Goal: Answer question/provide support

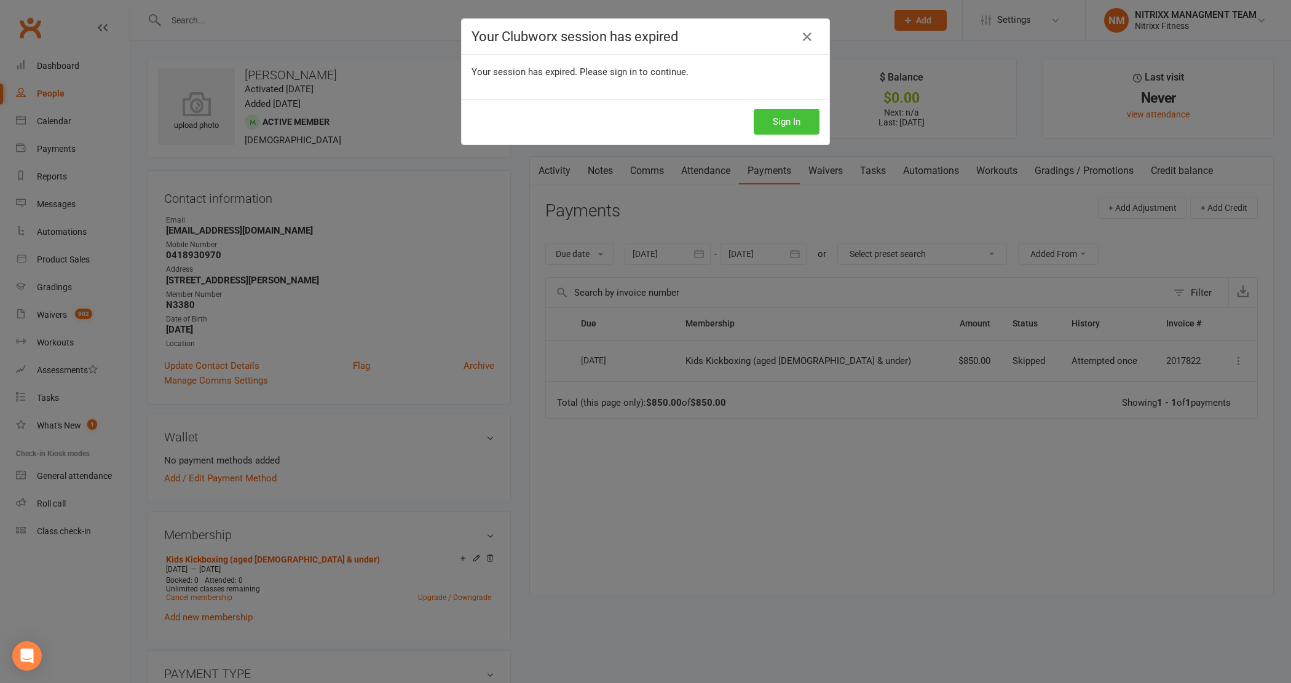
click at [804, 122] on button "Sign In" at bounding box center [787, 122] width 66 height 26
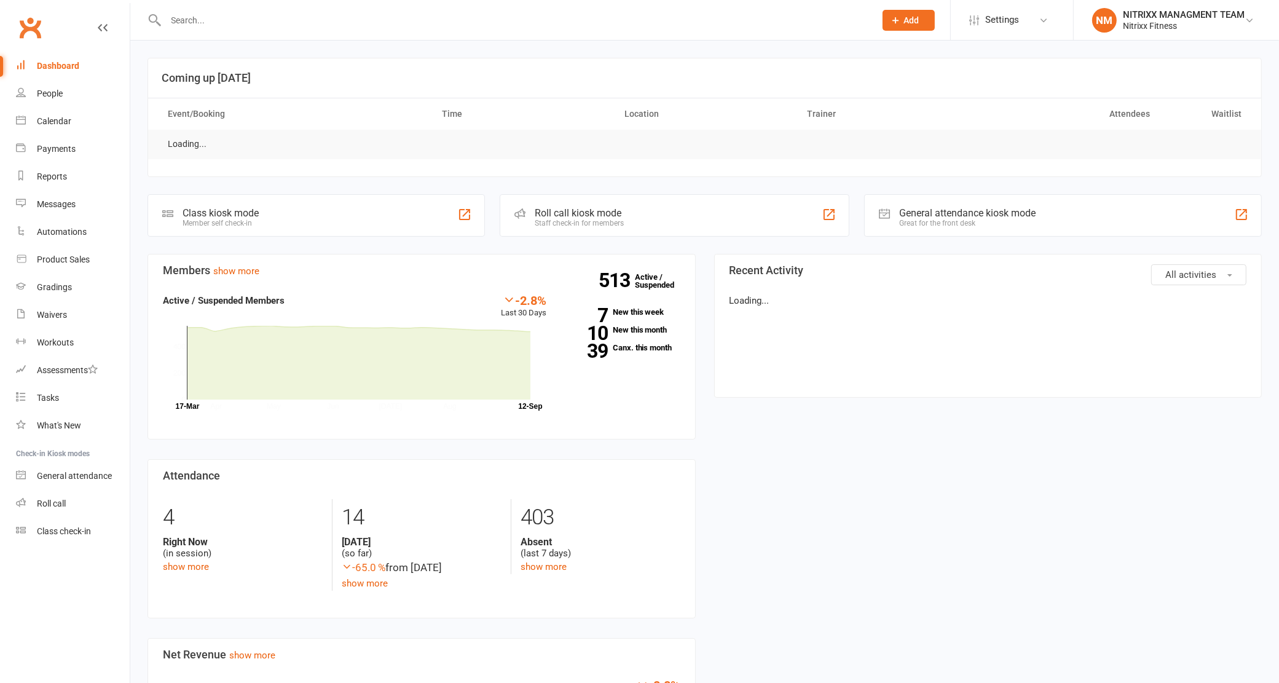
click at [90, 71] on link "Dashboard" at bounding box center [73, 66] width 114 height 28
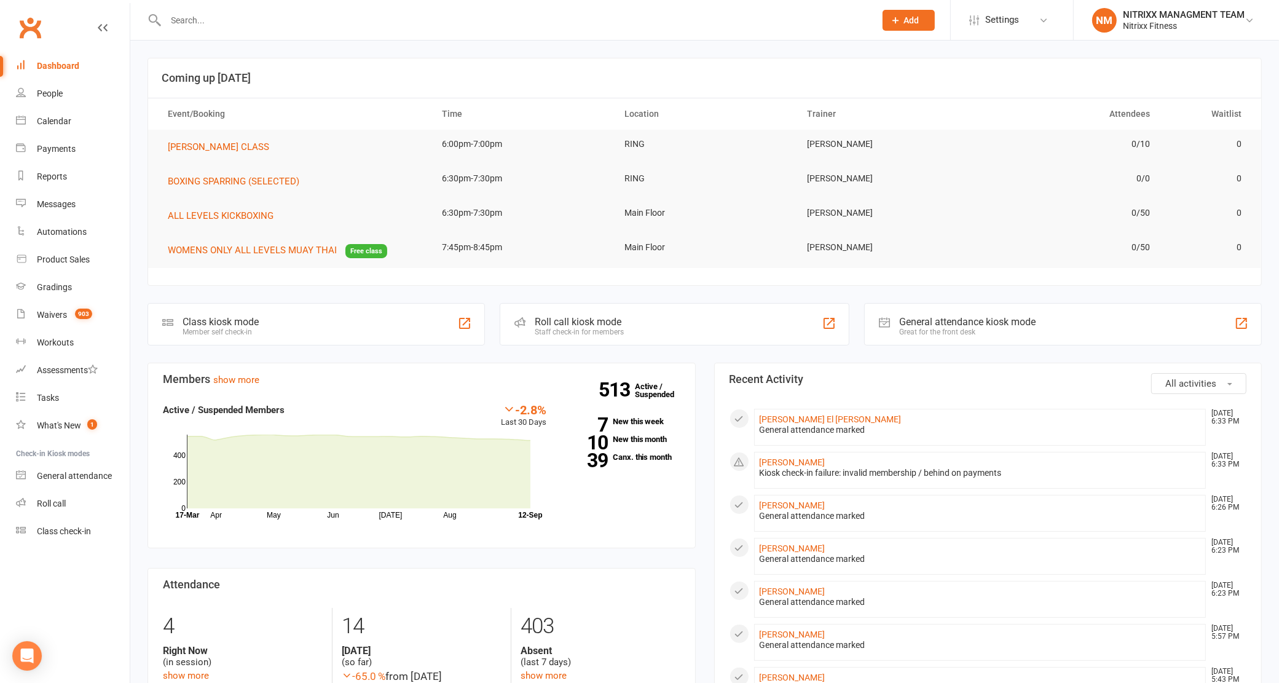
click at [781, 468] on div "Kiosk check-in failure: invalid membership / behind on payments" at bounding box center [980, 473] width 441 height 10
click at [799, 460] on link "[PERSON_NAME]" at bounding box center [793, 462] width 66 height 10
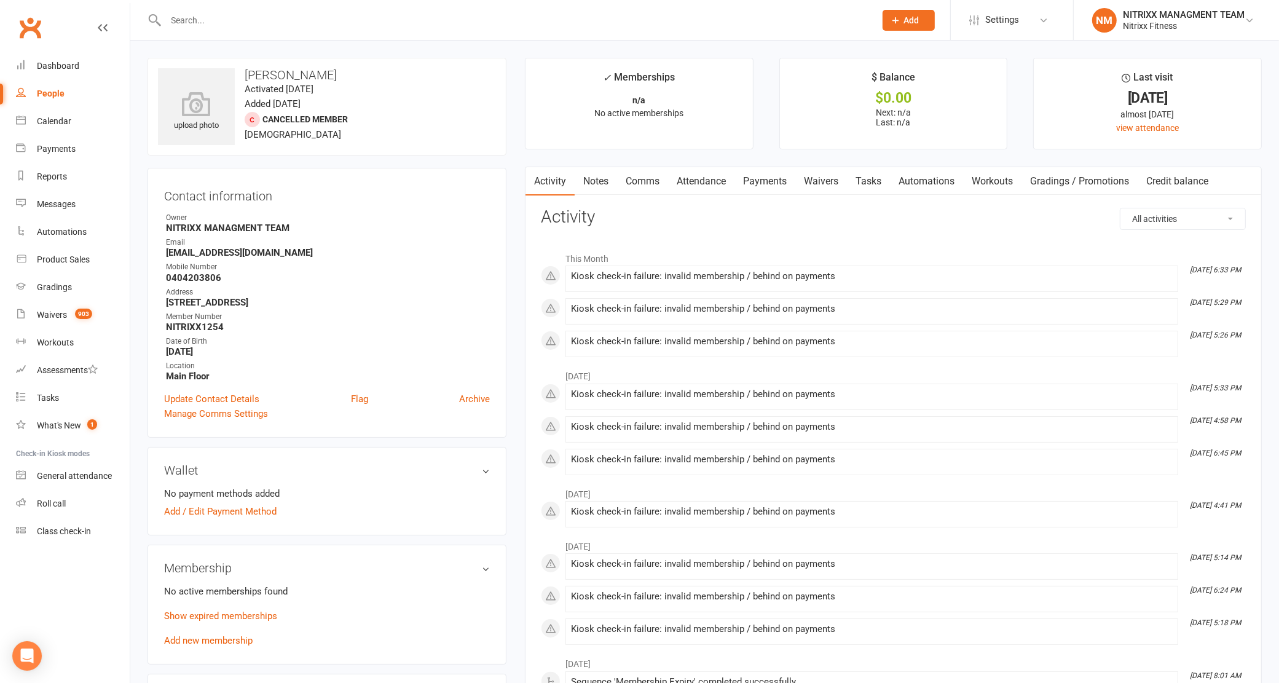
click at [756, 177] on link "Payments" at bounding box center [764, 181] width 61 height 28
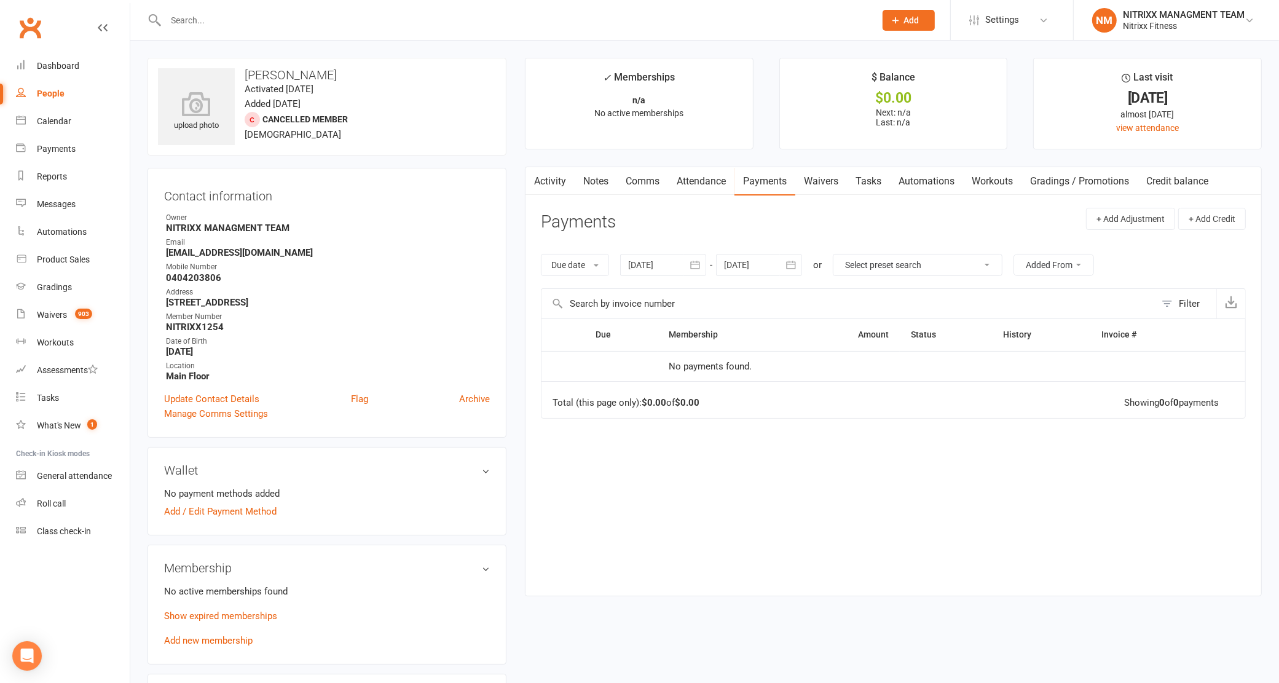
click at [77, 97] on link "People" at bounding box center [73, 94] width 114 height 28
select select "100"
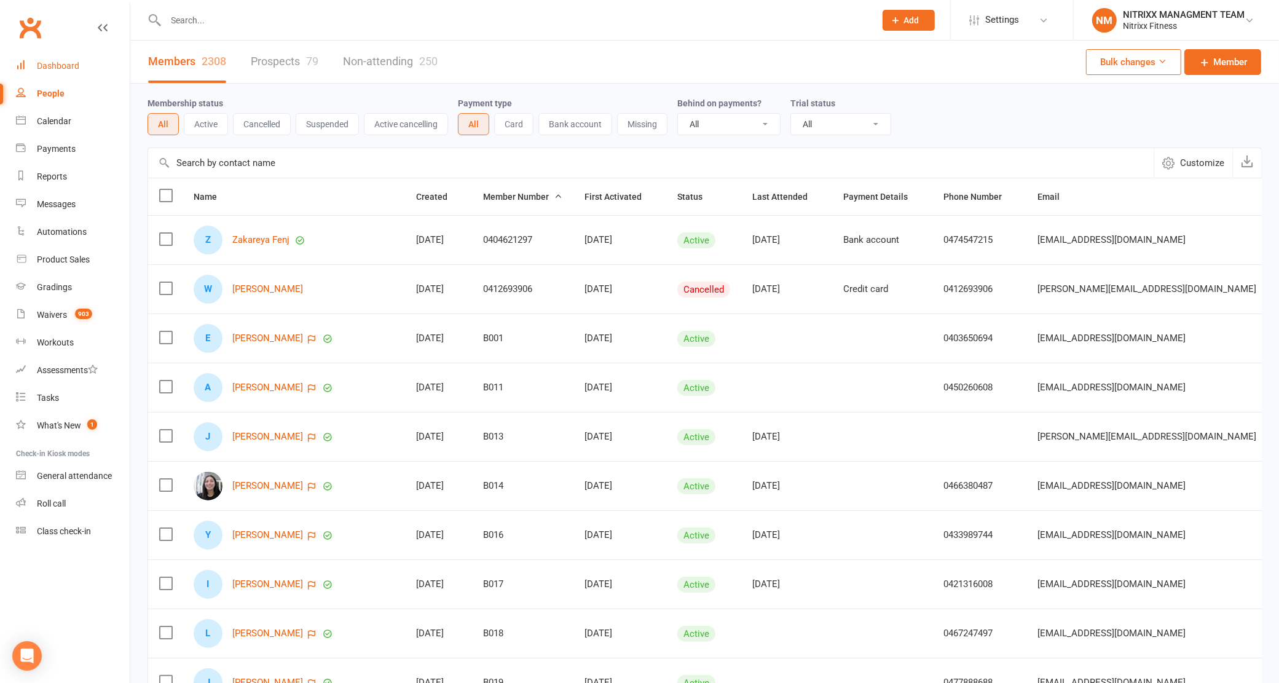
click at [58, 77] on link "Dashboard" at bounding box center [73, 66] width 114 height 28
